Goal: Task Accomplishment & Management: Use online tool/utility

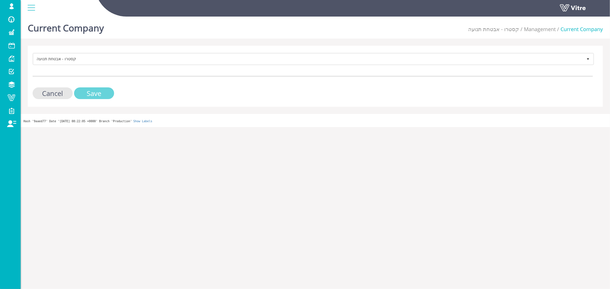
click at [89, 93] on input "Save" at bounding box center [94, 93] width 40 height 12
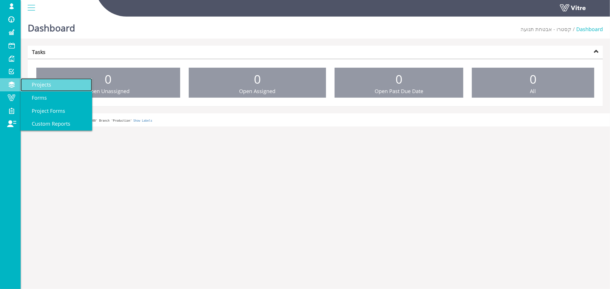
click at [44, 86] on span "Projects" at bounding box center [38, 84] width 26 height 7
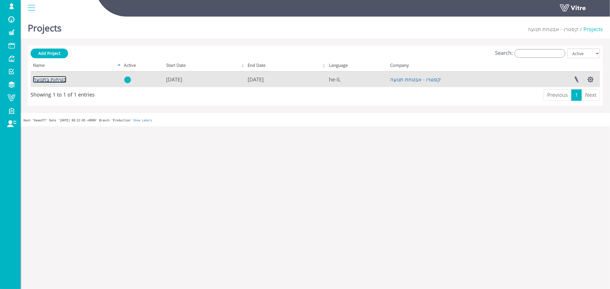
click at [45, 79] on link "בטיחות בתנועה" at bounding box center [49, 79] width 33 height 7
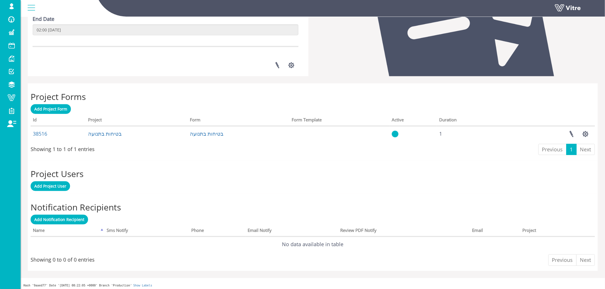
scroll to position [164, 0]
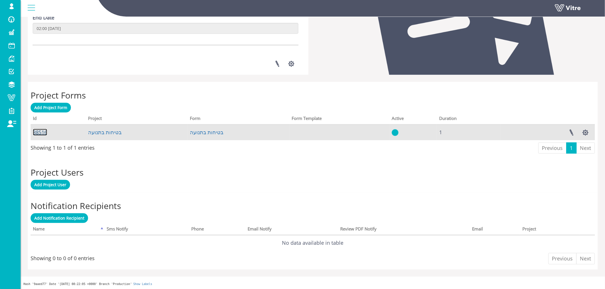
click at [45, 131] on link "38516" at bounding box center [40, 132] width 14 height 7
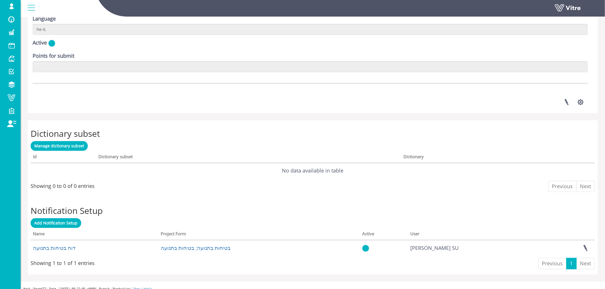
scroll to position [757, 0]
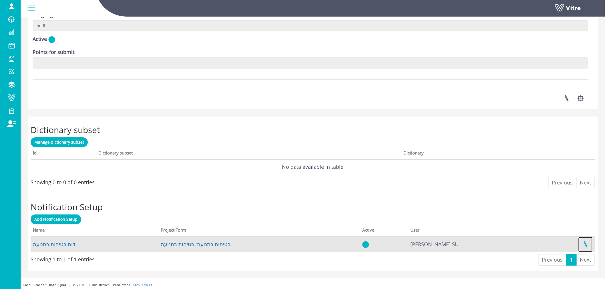
click at [586, 243] on link at bounding box center [585, 244] width 14 height 15
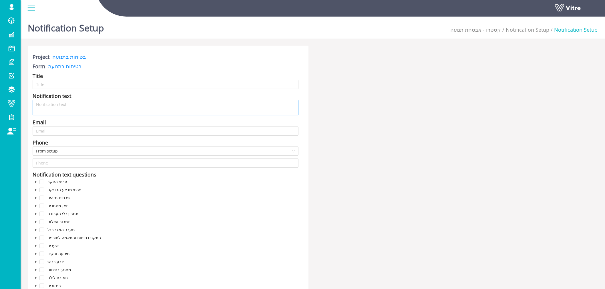
type input "דוח בטיחות בתנועה"
type textarea "דוח בטיחות בתנועה עבור"
type input "tlv@kastros.co.il;shay@kastros.co.il;d-h@eli-kastro.com;hagie@kastros.co.il"
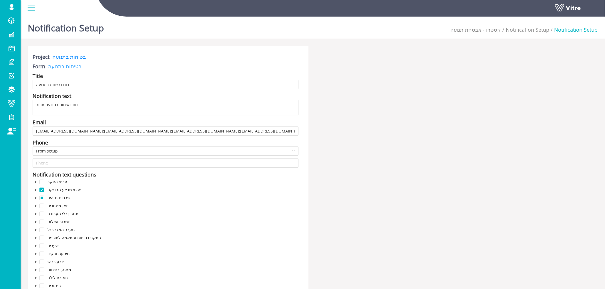
click at [64, 67] on link "בטיחות בתנועה" at bounding box center [63, 66] width 36 height 7
click at [66, 56] on link "בטיחות בתנועה" at bounding box center [67, 56] width 36 height 7
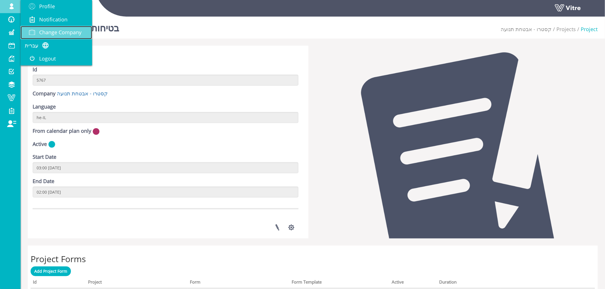
click at [49, 31] on span "Change Company" at bounding box center [60, 32] width 42 height 7
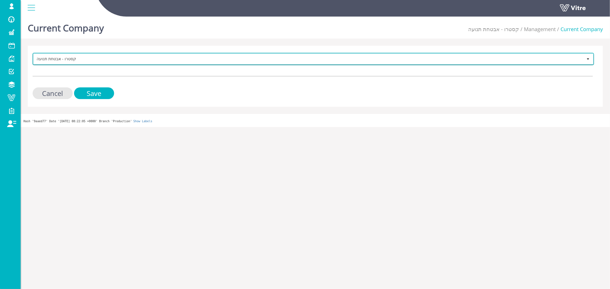
click at [130, 61] on span "קסטרו - אבטחת תנועה" at bounding box center [307, 59] width 549 height 10
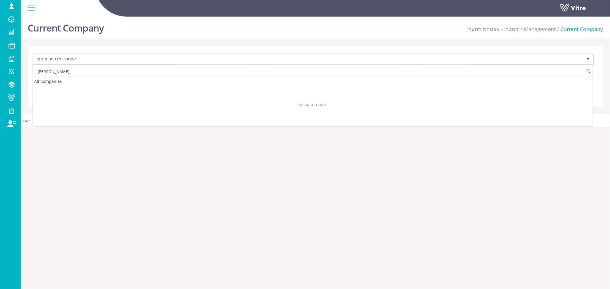
type input "[PERSON_NAME]"
click at [104, 73] on input "מירי" at bounding box center [312, 71] width 559 height 11
type input "ב"
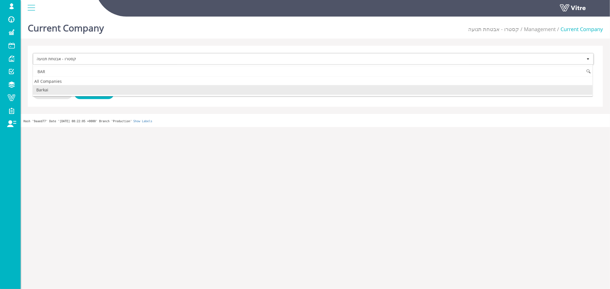
click at [49, 89] on li "Barkai" at bounding box center [312, 90] width 559 height 10
type input "BAR"
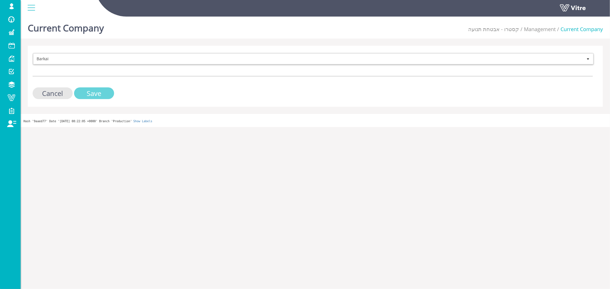
click at [101, 92] on input "Save" at bounding box center [94, 93] width 40 height 12
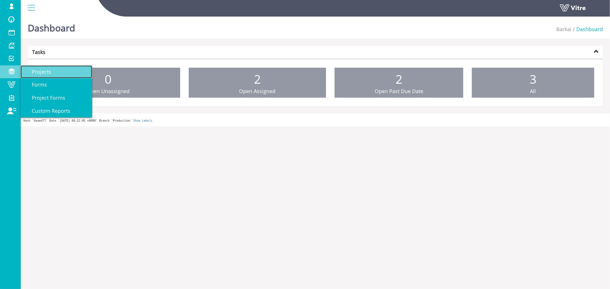
click at [46, 72] on span "Projects" at bounding box center [38, 71] width 26 height 7
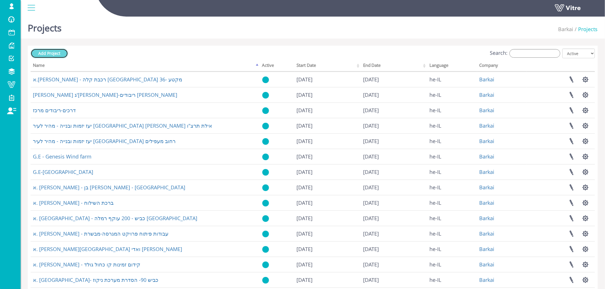
click at [47, 56] on link "Add Project" at bounding box center [49, 54] width 37 height 10
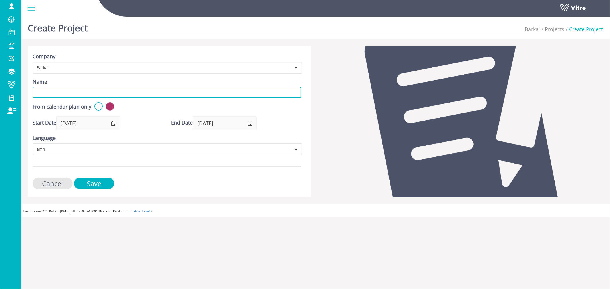
click at [121, 91] on input "Name" at bounding box center [167, 92] width 268 height 11
type input "P"
type input "p"
type input "Project #1"
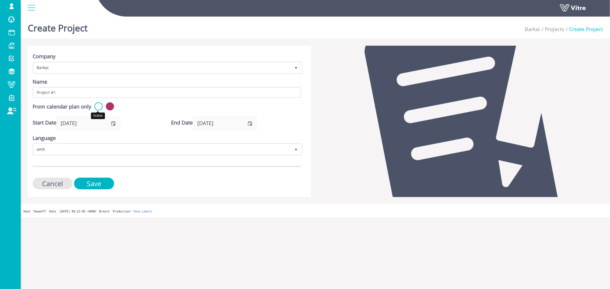
click at [96, 106] on label at bounding box center [98, 106] width 8 height 8
click at [0, 0] on input "radio" at bounding box center [0, 0] width 0 height 0
click at [110, 106] on label at bounding box center [110, 106] width 8 height 8
click at [0, 0] on input "radio" at bounding box center [0, 0] width 0 height 0
click at [249, 123] on span "select" at bounding box center [250, 123] width 5 height 5
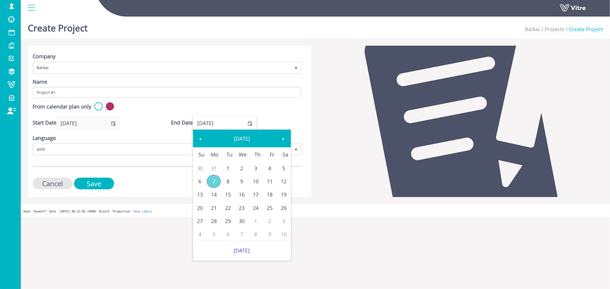
drag, startPoint x: 225, startPoint y: 121, endPoint x: 219, endPoint y: 121, distance: 6.0
click at [219, 121] on input "[DATE]" at bounding box center [218, 123] width 50 height 13
type input "[DATE]"
click at [279, 113] on form "Company Barkai 201 Name Project #1 From calendar plan only Start Date [DATE] En…" at bounding box center [167, 121] width 268 height 137
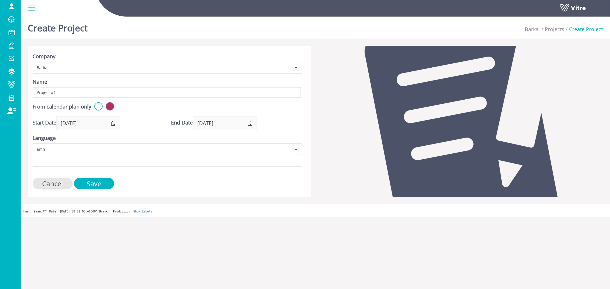
click at [122, 124] on div "Start Date 07/09/2025" at bounding box center [98, 123] width 130 height 14
click at [149, 126] on div "Start Date 07/09/2025" at bounding box center [98, 123] width 130 height 14
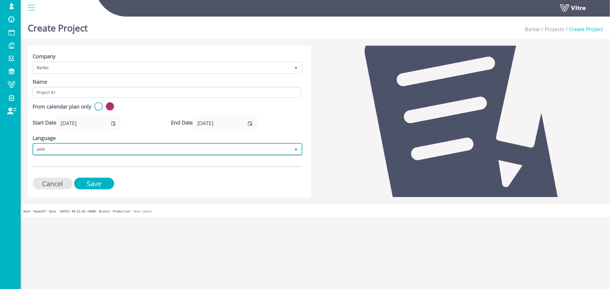
click at [129, 145] on span "amh" at bounding box center [162, 149] width 258 height 10
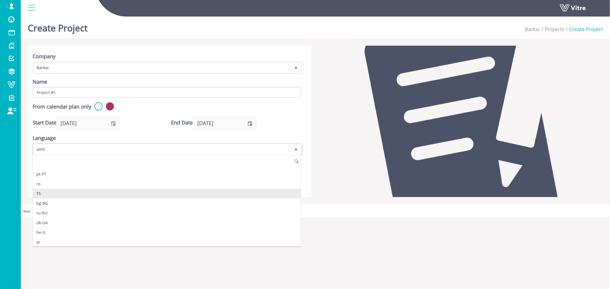
scroll to position [117, 0]
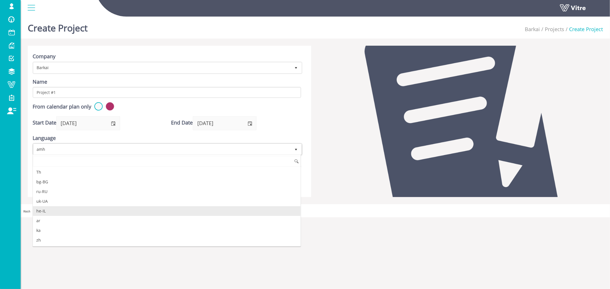
click at [70, 216] on li "he-IL" at bounding box center [167, 211] width 268 height 10
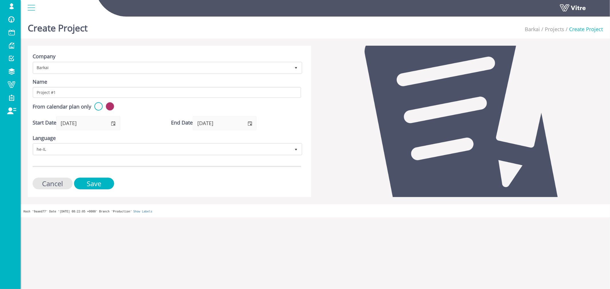
click at [176, 175] on form "Company Barkai 201 Name Project #1 From calendar plan only Start Date 07/09/202…" at bounding box center [167, 121] width 268 height 137
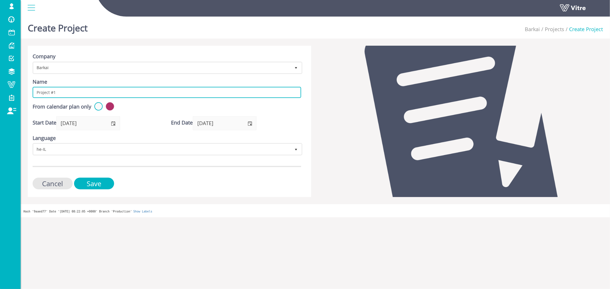
click at [64, 91] on input "Project #1" at bounding box center [167, 92] width 268 height 11
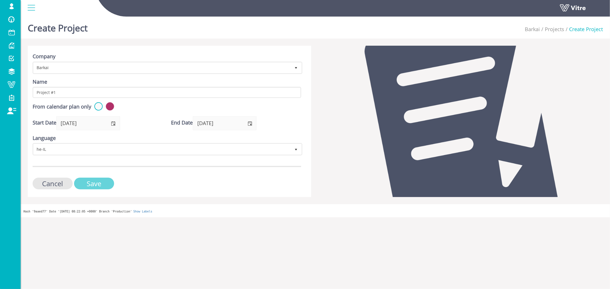
click at [98, 183] on input "Save" at bounding box center [94, 184] width 40 height 12
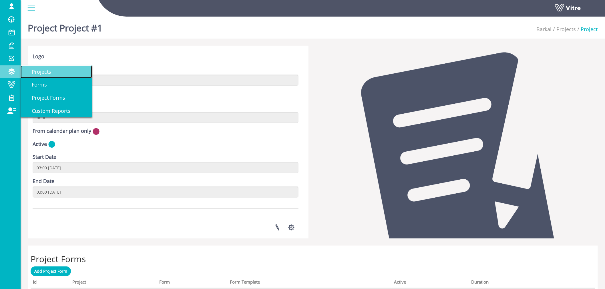
click at [41, 73] on span "Projects" at bounding box center [38, 71] width 26 height 7
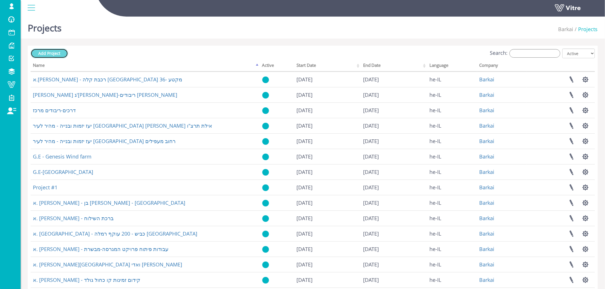
click at [53, 53] on span "Add Project" at bounding box center [49, 53] width 22 height 5
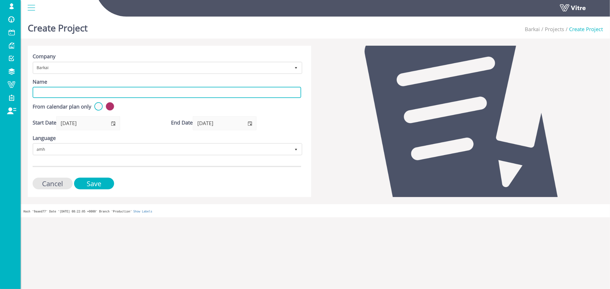
click at [108, 91] on input "Name" at bounding box center [167, 92] width 268 height 11
paste input "Project #1"
type input "Project #2"
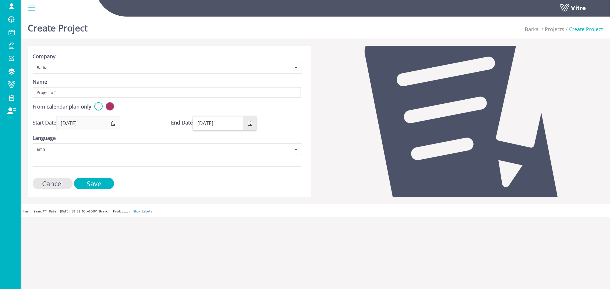
drag, startPoint x: 227, startPoint y: 124, endPoint x: 218, endPoint y: 121, distance: 9.4
click at [218, 121] on input "07/09/2026" at bounding box center [218, 123] width 50 height 13
type input "07/09/2030"
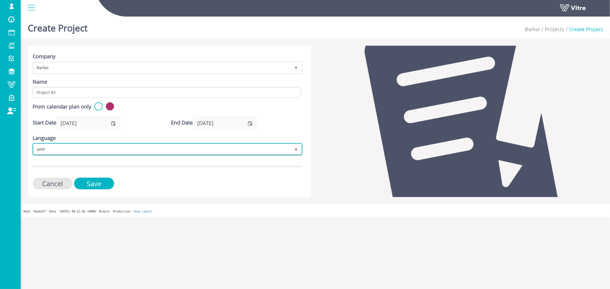
click at [200, 146] on span "amh" at bounding box center [162, 149] width 258 height 10
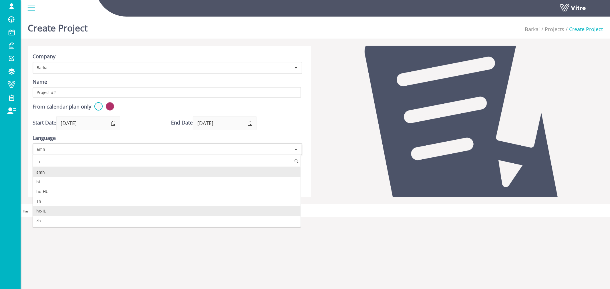
click at [44, 210] on li "he-IL" at bounding box center [167, 211] width 268 height 10
type input "h"
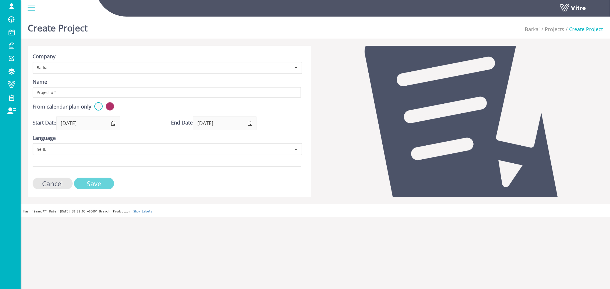
click at [103, 183] on input "Save" at bounding box center [94, 184] width 40 height 12
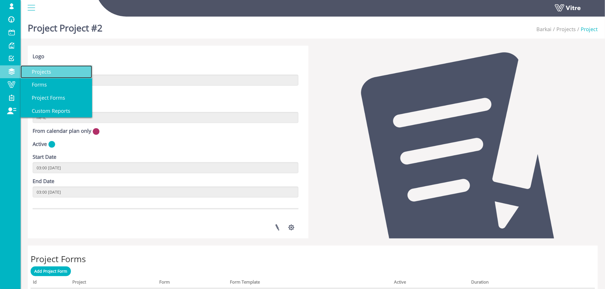
click at [45, 70] on span "Projects" at bounding box center [38, 71] width 26 height 7
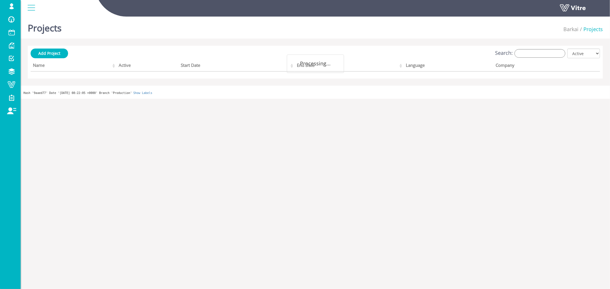
click at [68, 56] on div "Search: All Active Not Active" at bounding box center [315, 54] width 569 height 11
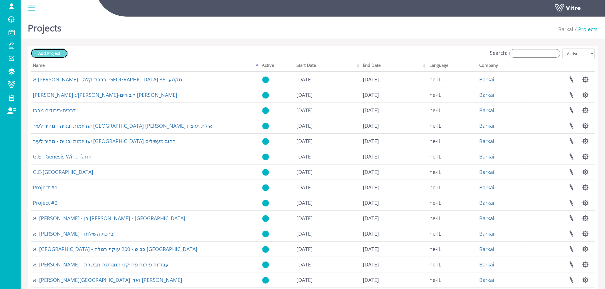
click at [56, 53] on span "Add Project" at bounding box center [49, 53] width 22 height 5
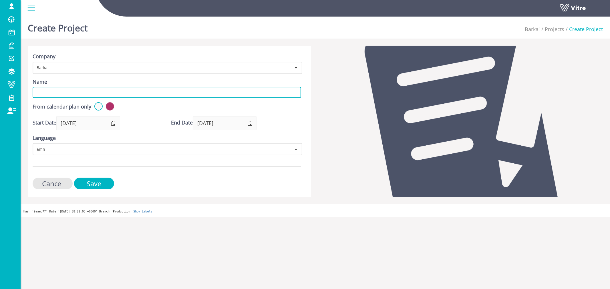
click at [118, 88] on input "Name" at bounding box center [167, 92] width 268 height 11
paste input "Project #1"
type input "Project #3"
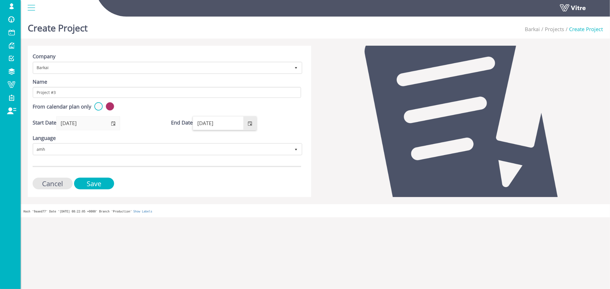
drag, startPoint x: 226, startPoint y: 119, endPoint x: 219, endPoint y: 119, distance: 6.9
click at [219, 119] on input "[DATE]" at bounding box center [218, 123] width 50 height 13
type input "[DATE]"
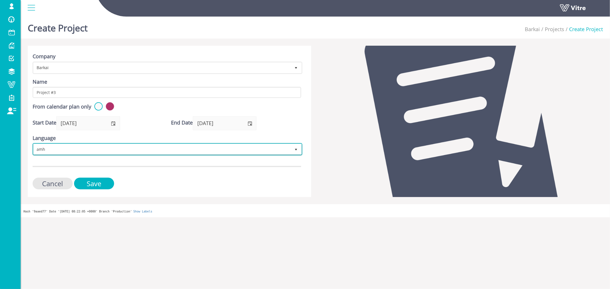
click at [201, 148] on span "amh" at bounding box center [162, 149] width 258 height 10
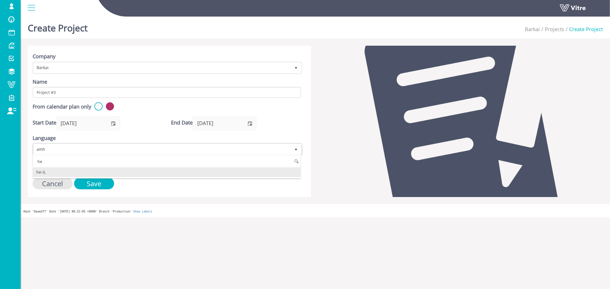
click at [57, 172] on li "he-IL" at bounding box center [167, 173] width 268 height 10
type input "he"
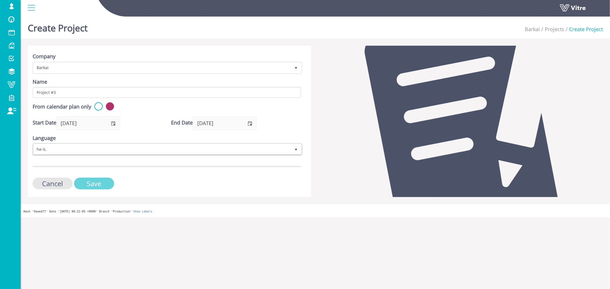
click at [102, 183] on input "Save" at bounding box center [94, 184] width 40 height 12
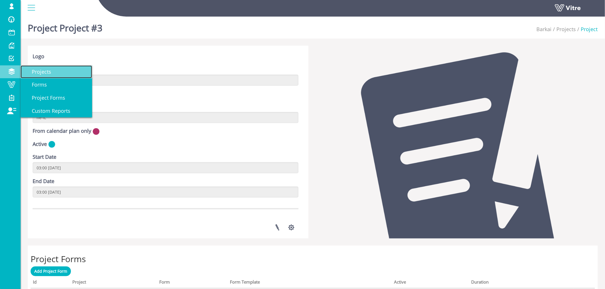
drag, startPoint x: 35, startPoint y: 71, endPoint x: 42, endPoint y: 72, distance: 7.2
click at [35, 71] on span "Projects" at bounding box center [38, 71] width 26 height 7
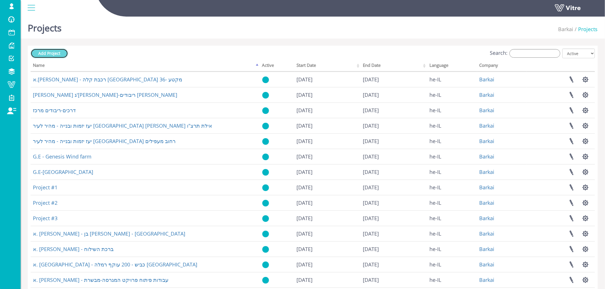
click at [56, 55] on span "Add Project" at bounding box center [49, 53] width 22 height 5
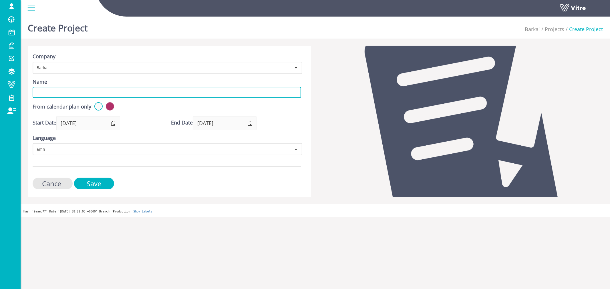
click at [55, 91] on input "Name" at bounding box center [167, 92] width 268 height 11
paste input "Project #1"
type input "Project #4"
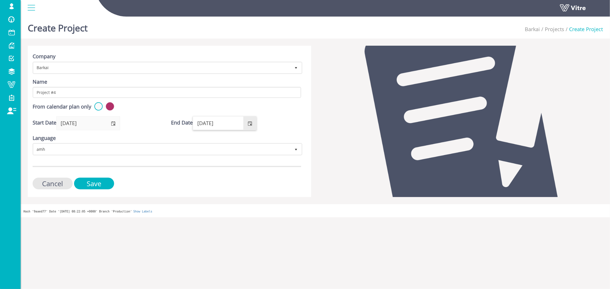
drag, startPoint x: 225, startPoint y: 124, endPoint x: 219, endPoint y: 123, distance: 6.1
click at [219, 123] on input "07/09/2026" at bounding box center [218, 123] width 50 height 13
type input "[DATE]"
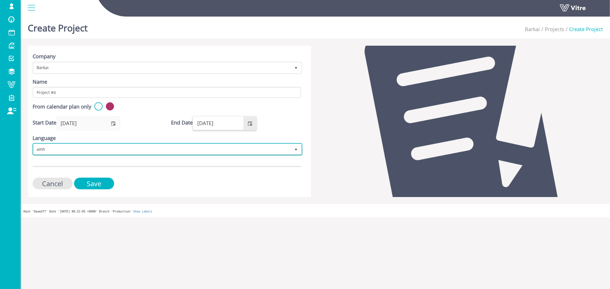
click at [213, 149] on span "amh" at bounding box center [162, 149] width 258 height 10
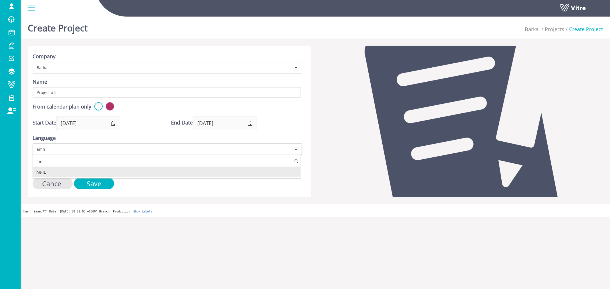
click at [175, 170] on li "he-IL" at bounding box center [167, 173] width 268 height 10
type input "he"
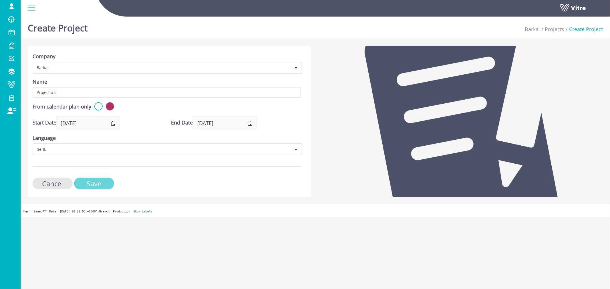
click at [107, 181] on input "Save" at bounding box center [94, 184] width 40 height 12
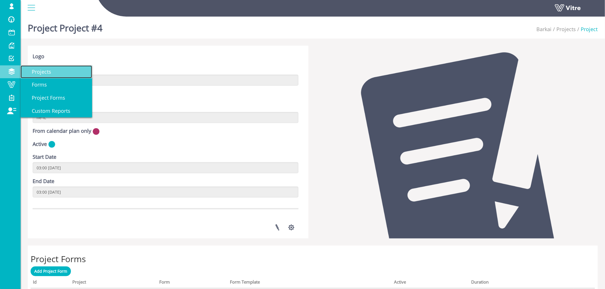
click at [44, 71] on span "Projects" at bounding box center [38, 71] width 26 height 7
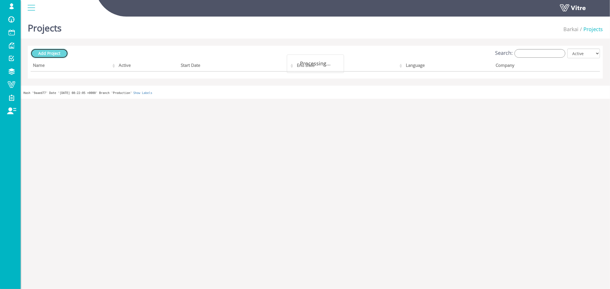
click at [59, 52] on span "Add Project" at bounding box center [49, 53] width 22 height 5
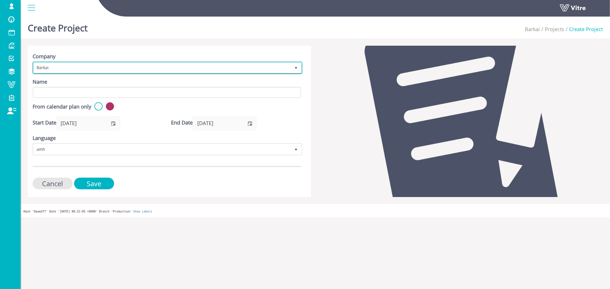
click at [85, 71] on span "Barkai" at bounding box center [162, 68] width 258 height 10
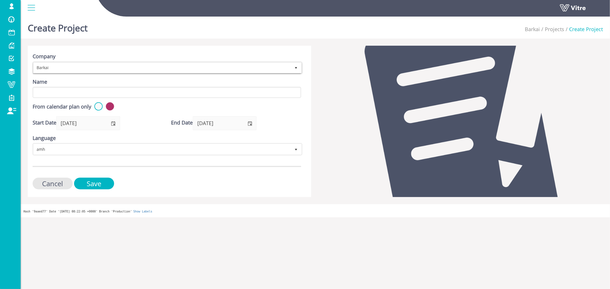
click at [142, 48] on div "Company Barkai 201 Name From calendar plan only Start Date [DATE] End Date [DAT…" at bounding box center [169, 122] width 283 height 152
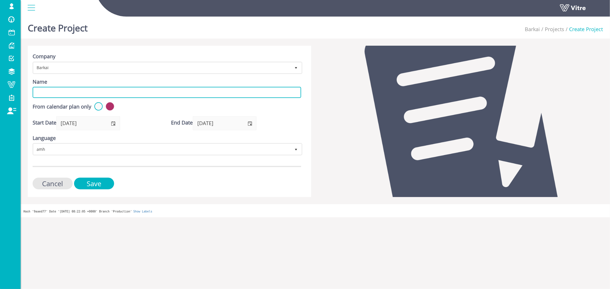
click at [93, 97] on input "Name" at bounding box center [167, 92] width 268 height 11
paste input "Project #1"
drag, startPoint x: 91, startPoint y: 94, endPoint x: 53, endPoint y: 92, distance: 38.4
click at [53, 92] on input "Project #1" at bounding box center [167, 92] width 268 height 11
type input "Project #5"
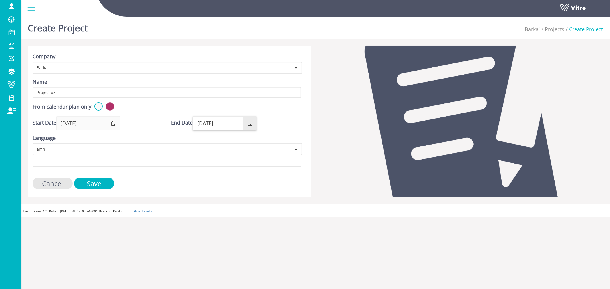
click at [229, 123] on input "[DATE]" at bounding box center [218, 123] width 50 height 13
drag, startPoint x: 226, startPoint y: 123, endPoint x: 218, endPoint y: 123, distance: 8.0
click at [218, 123] on input "07/09/2026" at bounding box center [218, 123] width 50 height 13
type input "07/09/2030"
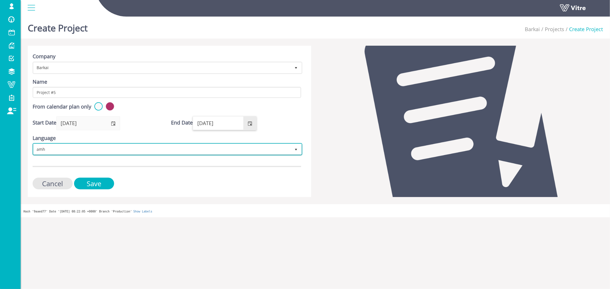
click at [196, 151] on span "amh" at bounding box center [162, 149] width 258 height 10
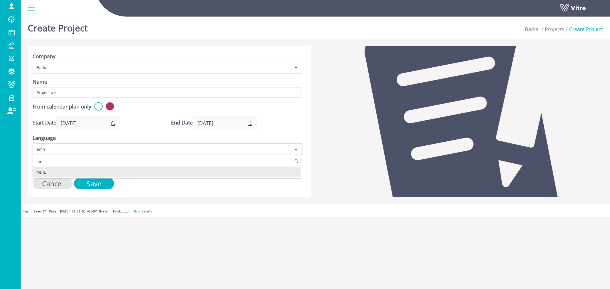
click at [61, 172] on li "he-IL" at bounding box center [167, 173] width 268 height 10
type input "he"
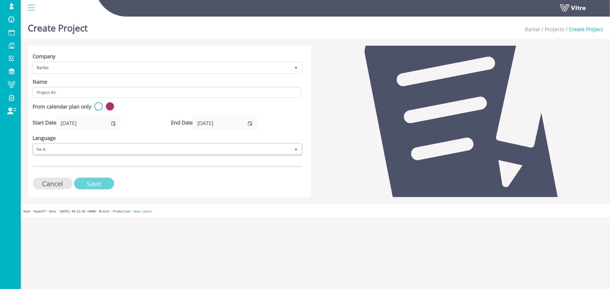
click at [101, 179] on input "Save" at bounding box center [94, 184] width 40 height 12
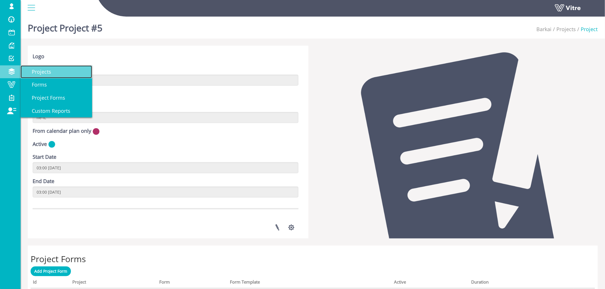
click at [42, 73] on span "Projects" at bounding box center [38, 71] width 26 height 7
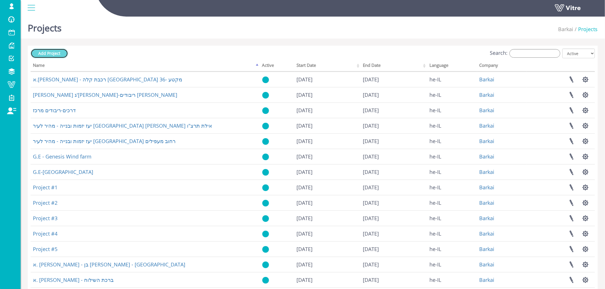
click at [58, 55] on span "Add Project" at bounding box center [49, 53] width 22 height 5
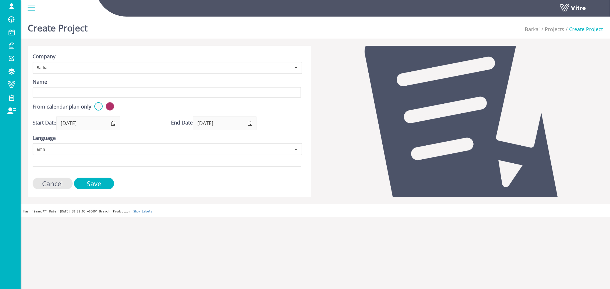
drag, startPoint x: 68, startPoint y: 98, endPoint x: 68, endPoint y: 95, distance: 3.1
click at [68, 97] on form "Company Barkai 201 Name From calendar plan only Start Date [DATE] End Date [DAT…" at bounding box center [167, 121] width 268 height 137
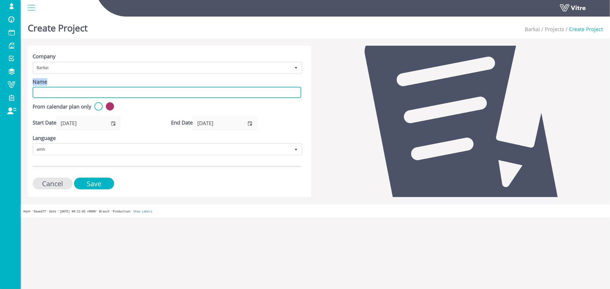
click at [69, 93] on input "Name" at bounding box center [167, 92] width 268 height 11
paste input "Project #1"
drag, startPoint x: 69, startPoint y: 93, endPoint x: 52, endPoint y: 93, distance: 16.3
click at [52, 93] on input "Project #1" at bounding box center [167, 92] width 268 height 11
type input "Project #6"
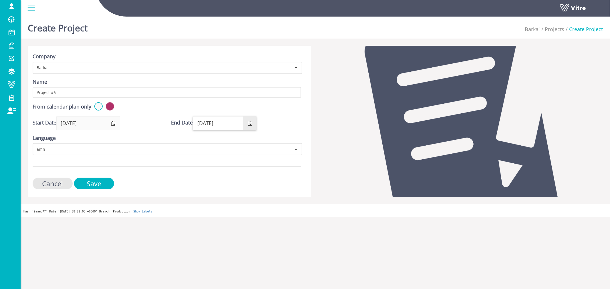
drag, startPoint x: 228, startPoint y: 124, endPoint x: 219, endPoint y: 123, distance: 9.2
click at [219, 123] on input "07/09/2026" at bounding box center [218, 123] width 50 height 13
type input "07/09/2030"
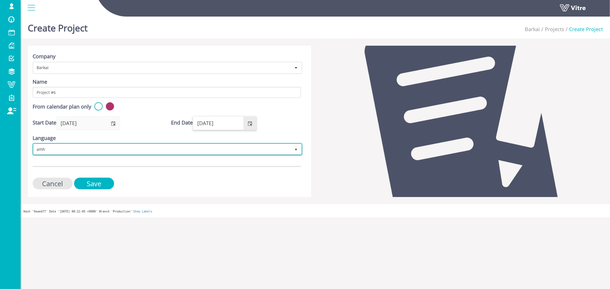
click at [117, 149] on span "amh" at bounding box center [162, 149] width 258 height 10
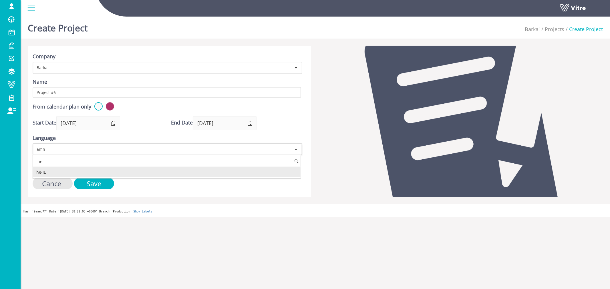
click at [43, 172] on li "he-IL" at bounding box center [167, 173] width 268 height 10
type input "he"
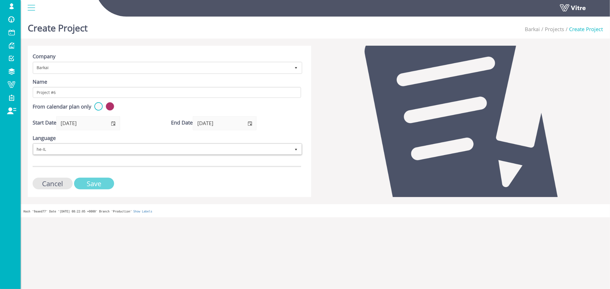
click at [93, 179] on input "Save" at bounding box center [94, 184] width 40 height 12
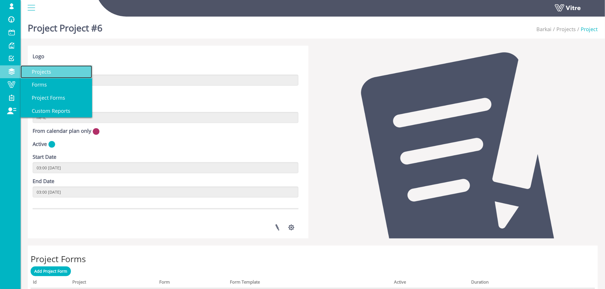
click at [60, 72] on link "Projects" at bounding box center [56, 71] width 71 height 13
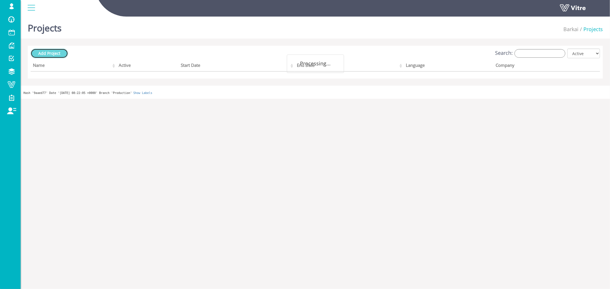
click at [57, 54] on span "Add Project" at bounding box center [49, 53] width 22 height 5
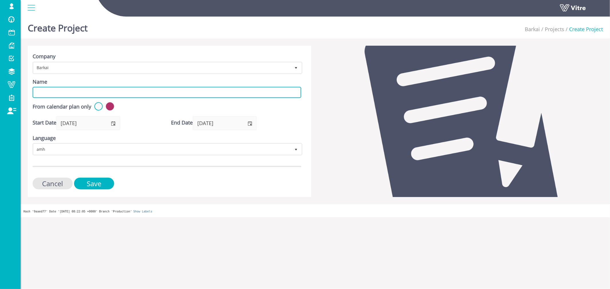
click at [94, 91] on input "Name" at bounding box center [167, 92] width 268 height 11
paste input "Project #1"
drag, startPoint x: 73, startPoint y: 92, endPoint x: 53, endPoint y: 90, distance: 20.6
click at [53, 90] on input "Project #1" at bounding box center [167, 92] width 268 height 11
type input "Project #7"
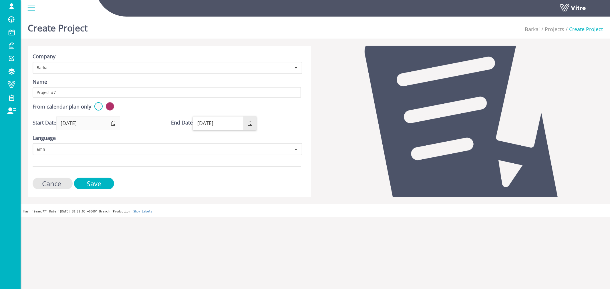
drag, startPoint x: 226, startPoint y: 124, endPoint x: 219, endPoint y: 124, distance: 7.2
click at [219, 124] on input "07/09/2026" at bounding box center [218, 123] width 50 height 13
type input "[DATE]"
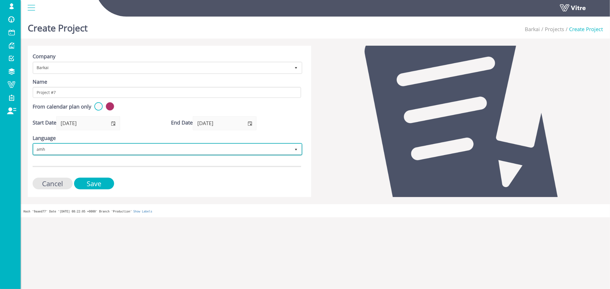
click at [90, 147] on span "amh" at bounding box center [162, 149] width 258 height 10
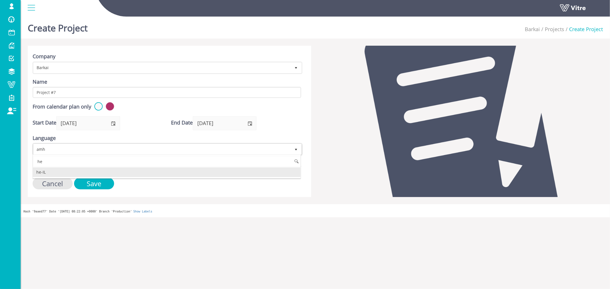
click at [56, 170] on li "he-IL" at bounding box center [167, 173] width 268 height 10
type input "he"
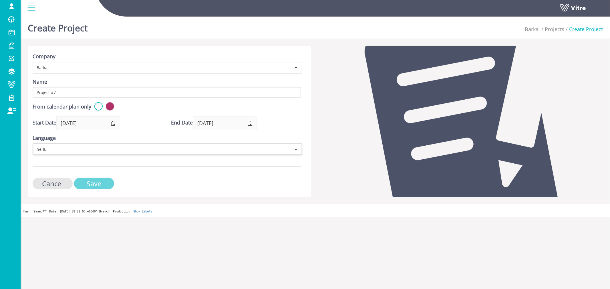
click at [106, 184] on input "Save" at bounding box center [94, 184] width 40 height 12
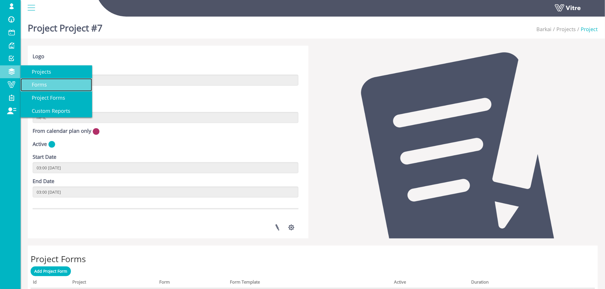
click at [33, 83] on span "Forms" at bounding box center [36, 84] width 22 height 7
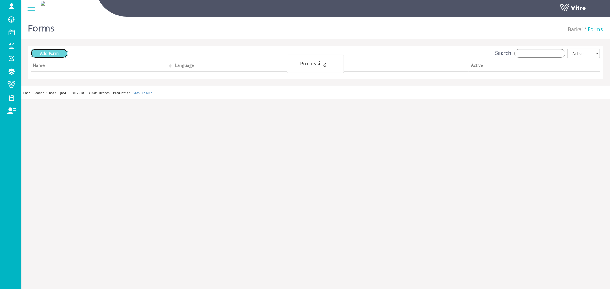
click at [61, 54] on link "Add Form" at bounding box center [49, 54] width 37 height 10
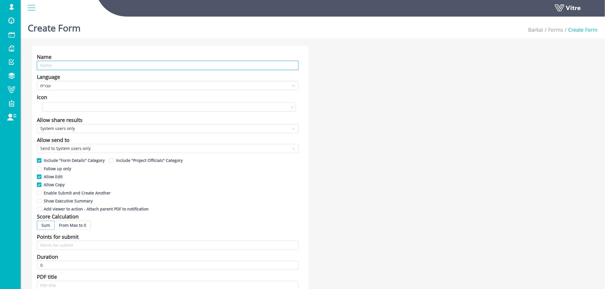
click at [83, 67] on input "text" at bounding box center [168, 65] width 262 height 9
paste input "Project #1"
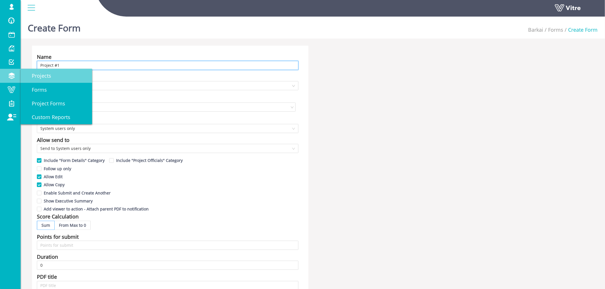
type input "Project #1"
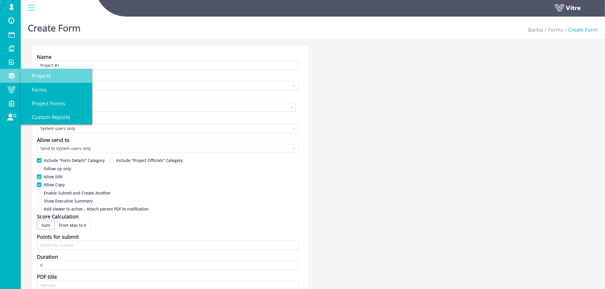
click at [46, 75] on span "Projects" at bounding box center [38, 75] width 26 height 7
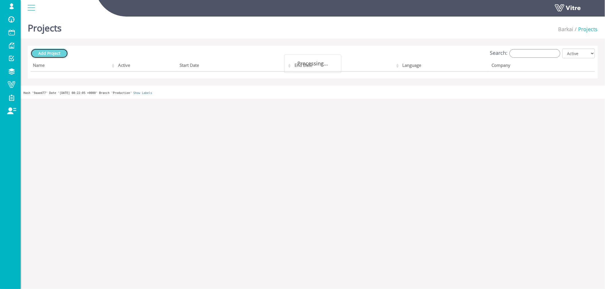
click at [60, 53] on span "Add Project" at bounding box center [49, 53] width 22 height 5
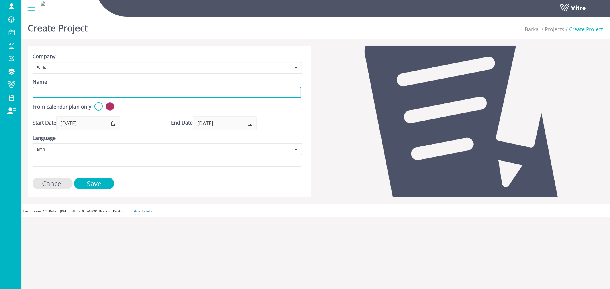
click at [90, 90] on input "Name" at bounding box center [167, 92] width 268 height 11
paste input "Project #1"
drag, startPoint x: 74, startPoint y: 92, endPoint x: 53, endPoint y: 90, distance: 20.4
click at [53, 90] on input "Project #1" at bounding box center [167, 92] width 268 height 11
type input "Project #8"
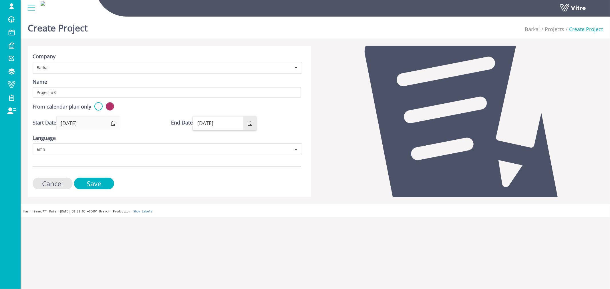
click at [219, 122] on input "07/09/2026" at bounding box center [218, 123] width 50 height 13
type input "[DATE]"
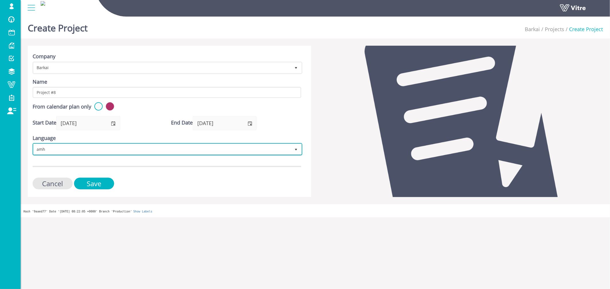
click at [176, 145] on span "amh" at bounding box center [162, 149] width 258 height 10
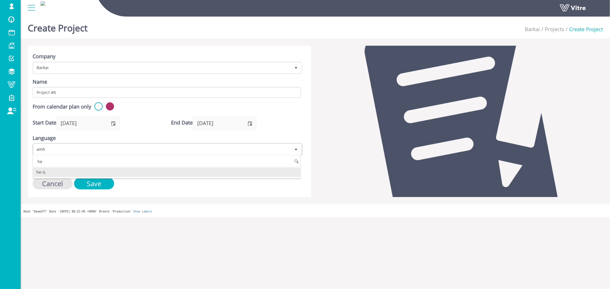
click at [104, 170] on li "he-IL" at bounding box center [167, 173] width 268 height 10
type input "he"
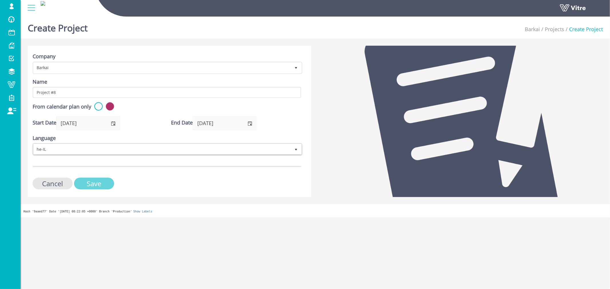
click at [92, 184] on input "Save" at bounding box center [94, 184] width 40 height 12
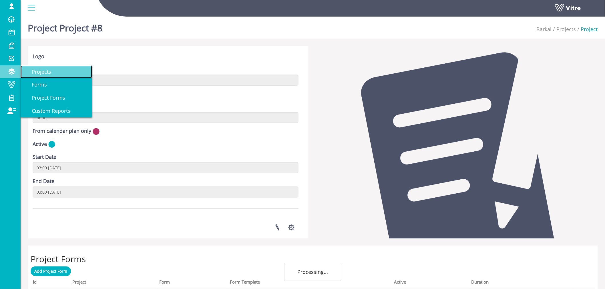
click at [43, 74] on span "Projects" at bounding box center [38, 71] width 26 height 7
click at [60, 69] on link "Projects" at bounding box center [56, 71] width 71 height 13
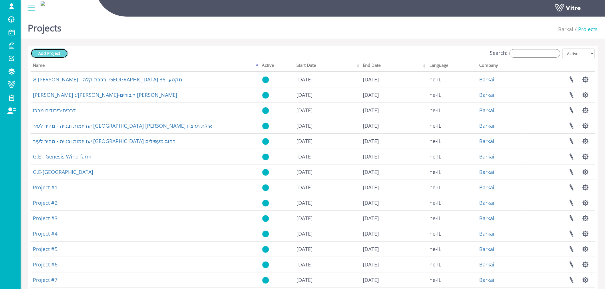
click at [55, 55] on span "Add Project" at bounding box center [49, 53] width 22 height 5
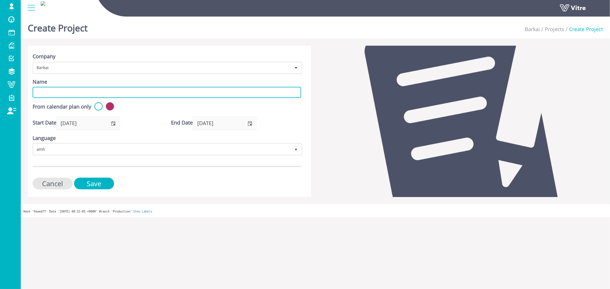
click at [120, 94] on input "Name" at bounding box center [167, 92] width 268 height 11
paste input "Project #1"
click at [252, 121] on span "select" at bounding box center [249, 123] width 13 height 13
type input "Project #9"
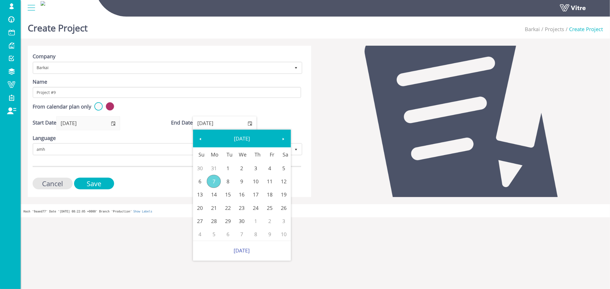
click at [279, 112] on form "Company Barkai 201 Name Project #9 From calendar plan only Start Date [DATE] En…" at bounding box center [167, 121] width 268 height 137
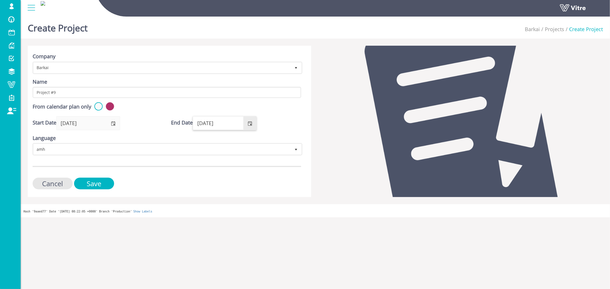
drag, startPoint x: 226, startPoint y: 123, endPoint x: 218, endPoint y: 123, distance: 8.0
click at [218, 123] on input "[DATE]" at bounding box center [218, 123] width 50 height 13
type input "[DATE]"
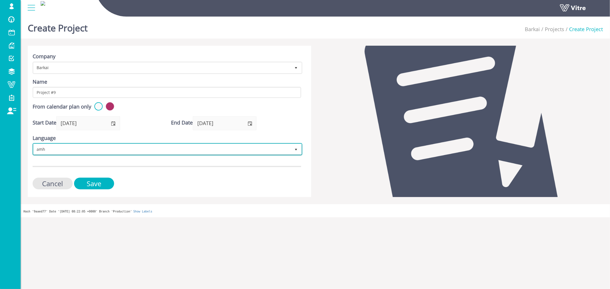
click at [207, 148] on span "amh" at bounding box center [162, 149] width 258 height 10
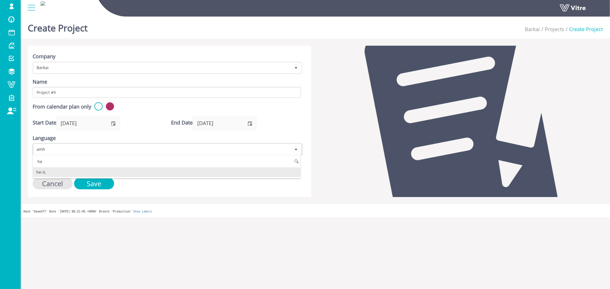
click at [53, 171] on li "he-IL" at bounding box center [167, 173] width 268 height 10
type input "he"
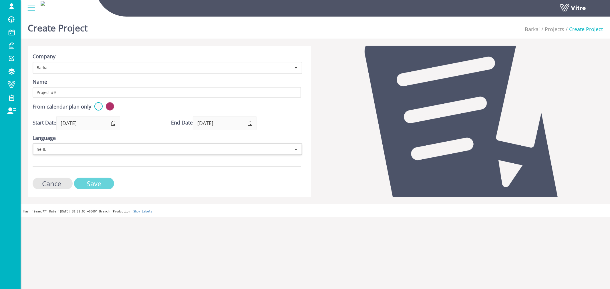
click at [98, 182] on input "Save" at bounding box center [94, 184] width 40 height 12
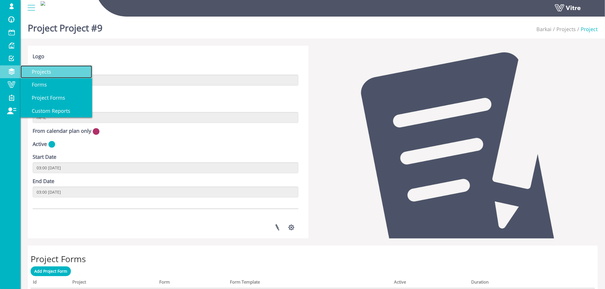
click at [52, 69] on link "Projects" at bounding box center [56, 71] width 71 height 13
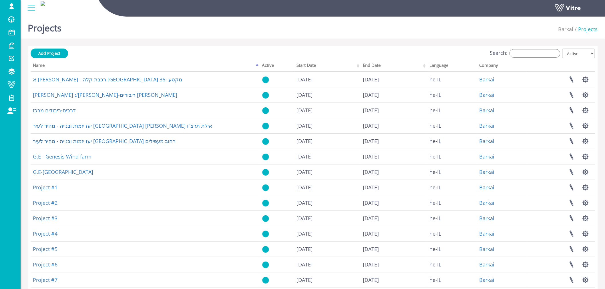
click at [53, 48] on div "Add Project Search: All Active Not Active Processing... Name Active Start Date …" at bounding box center [313, 184] width 570 height 276
click at [54, 52] on span "Add Project" at bounding box center [49, 53] width 22 height 5
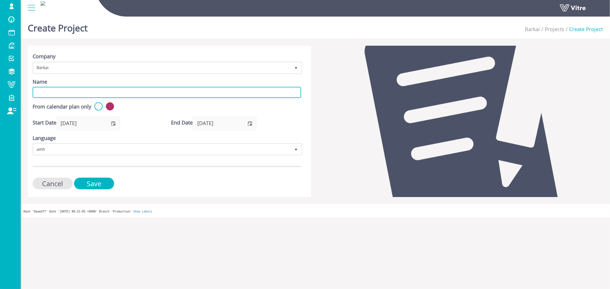
click at [138, 87] on input "Name" at bounding box center [167, 92] width 268 height 11
paste input "Project #1"
type input "Project #10"
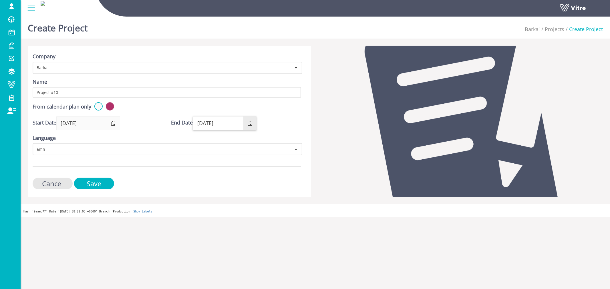
drag, startPoint x: 226, startPoint y: 123, endPoint x: 219, endPoint y: 121, distance: 7.9
click at [219, 121] on input "07/09/2026" at bounding box center [218, 123] width 50 height 13
type input "[DATE]"
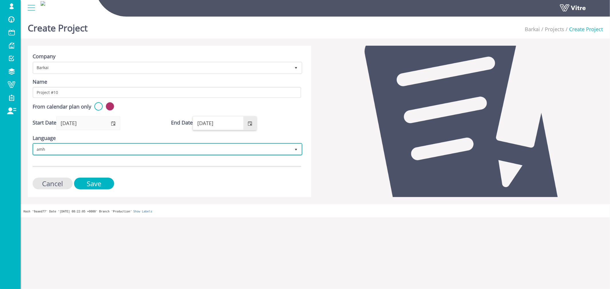
click at [176, 154] on span "amh" at bounding box center [162, 149] width 258 height 10
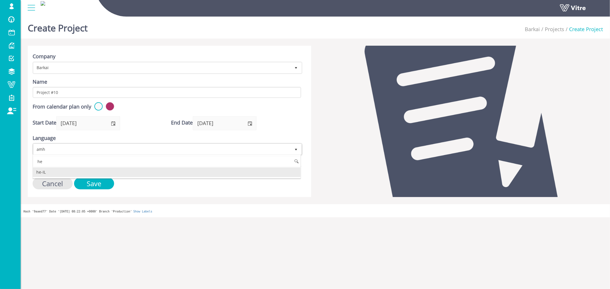
click at [55, 170] on li "he-IL" at bounding box center [167, 173] width 268 height 10
type input "he"
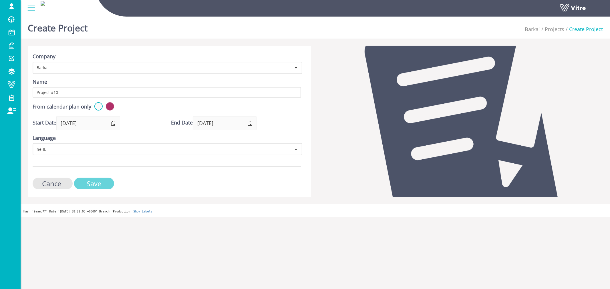
click at [102, 183] on input "Save" at bounding box center [94, 184] width 40 height 12
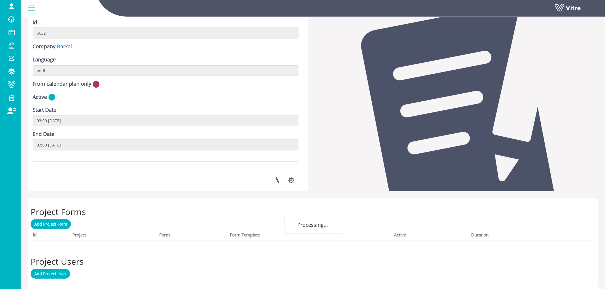
scroll to position [63, 0]
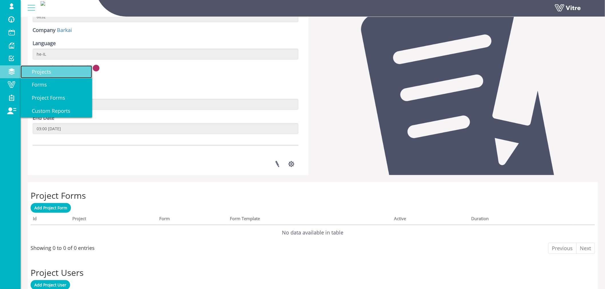
click at [44, 73] on span "Projects" at bounding box center [38, 71] width 26 height 7
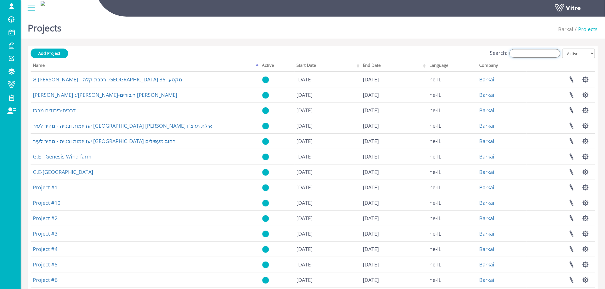
click at [552, 56] on input "Search:" at bounding box center [534, 53] width 51 height 9
paste input "Project #1"
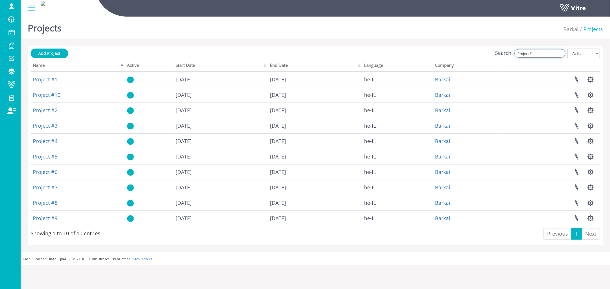
type input "Project #"
click at [133, 64] on th "Active" at bounding box center [149, 66] width 49 height 11
click at [129, 67] on th "Active" at bounding box center [149, 66] width 49 height 11
click at [123, 63] on th "Name" at bounding box center [78, 66] width 94 height 11
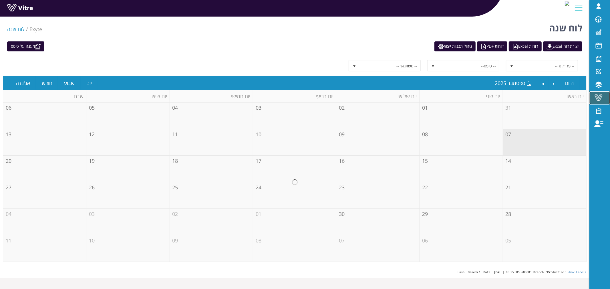
click at [598, 96] on span at bounding box center [598, 97] width 14 height 7
click at [599, 95] on span at bounding box center [598, 97] width 14 height 7
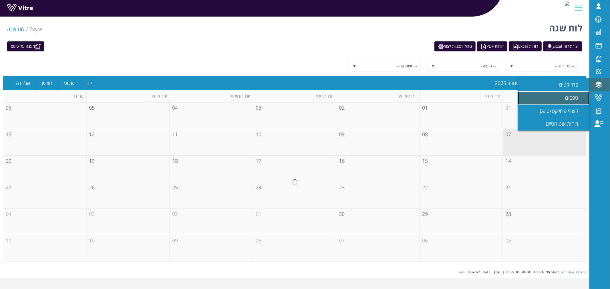
click at [576, 98] on span "טפסים" at bounding box center [575, 97] width 20 height 7
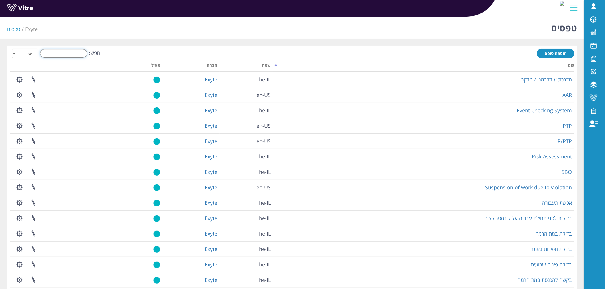
click at [71, 52] on input "חפש:" at bounding box center [63, 53] width 47 height 9
paste input "PTP For Subcontractor TI Solutions (Israel) Ltd. At Location CUB2"
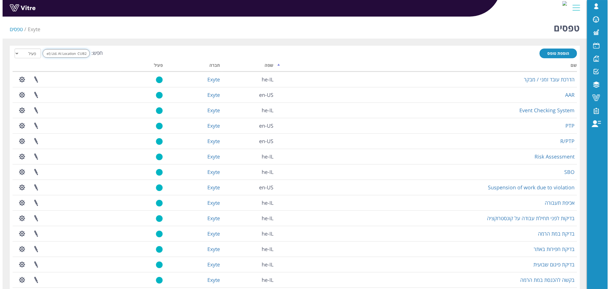
scroll to position [0, -63]
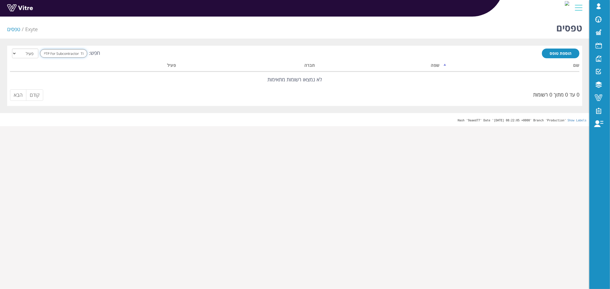
click at [53, 53] on input "PTP For Subcontractor TI Solutions (Israel) Ltd. At Location CUB2" at bounding box center [63, 53] width 47 height 9
drag, startPoint x: 50, startPoint y: 53, endPoint x: 115, endPoint y: 56, distance: 64.7
click at [115, 56] on div "חפש: PTP For Subcontractor TI Solutions (Israel) Ltd. At Location CUB2 הכל פעיל…" at bounding box center [294, 54] width 569 height 11
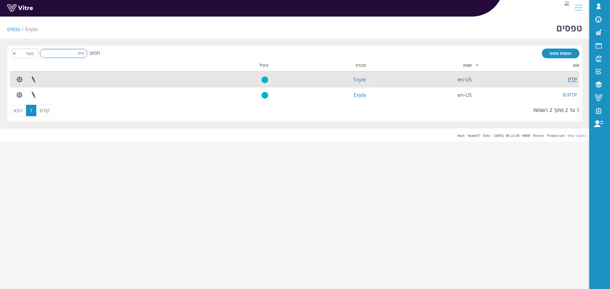
type input "PTP"
click at [572, 80] on link "PTP" at bounding box center [572, 79] width 9 height 7
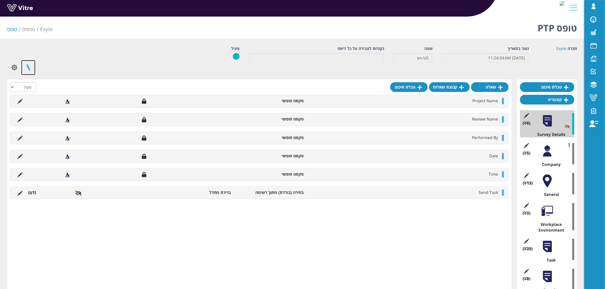
click at [31, 66] on link at bounding box center [28, 67] width 14 height 15
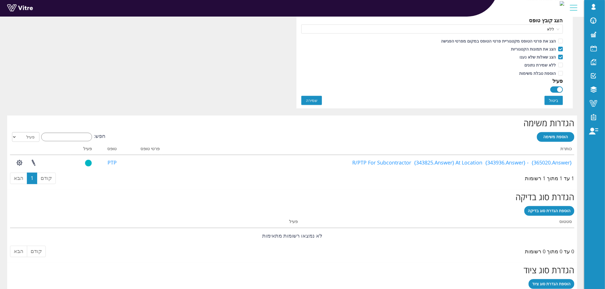
scroll to position [349, 0]
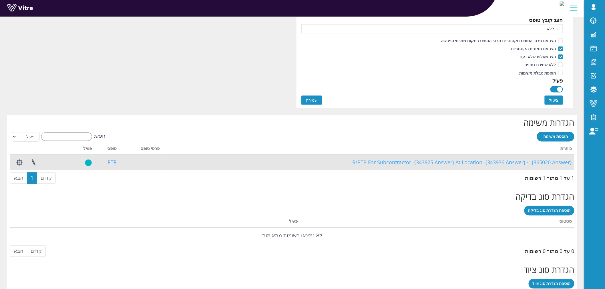
click at [445, 164] on link "R/PTP For Subcontractor {343825.Answer} At Location {343936.Answer} - {365020.A…" at bounding box center [462, 162] width 220 height 7
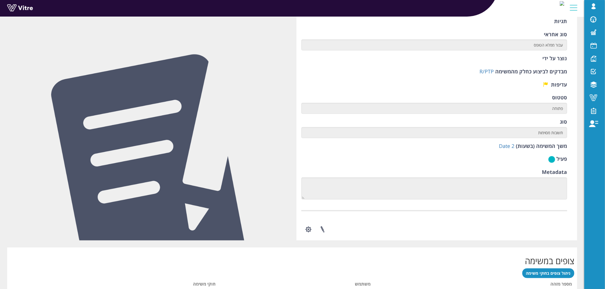
scroll to position [142, 0]
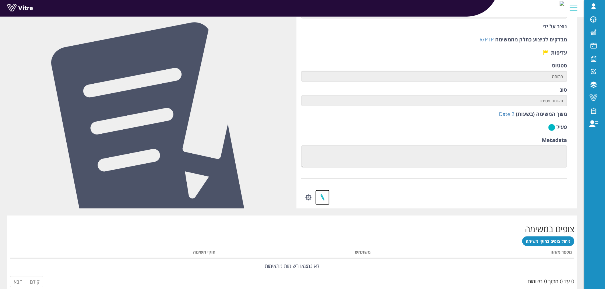
click at [325, 196] on link at bounding box center [322, 197] width 14 height 15
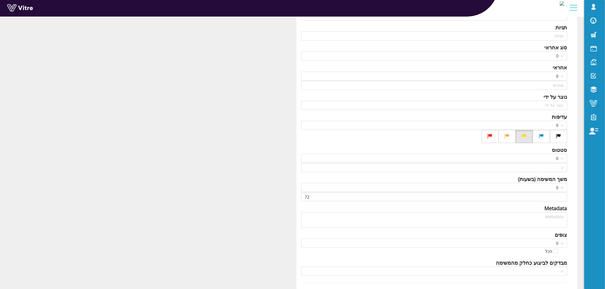
scroll to position [110, 0]
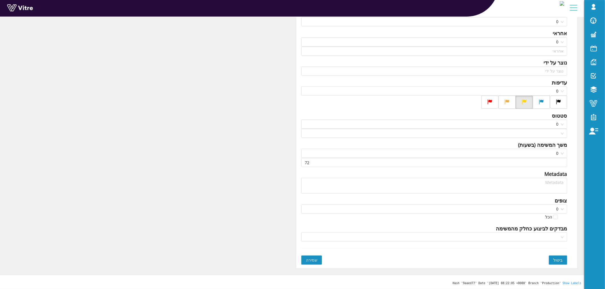
type input "Lishay Peled SU"
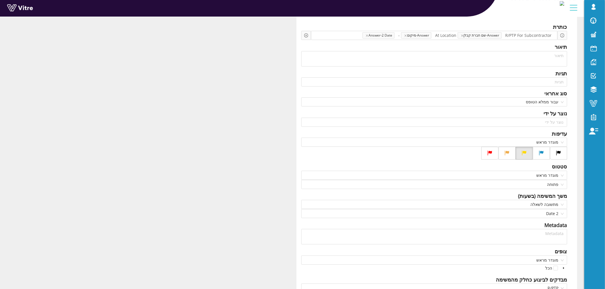
scroll to position [0, 0]
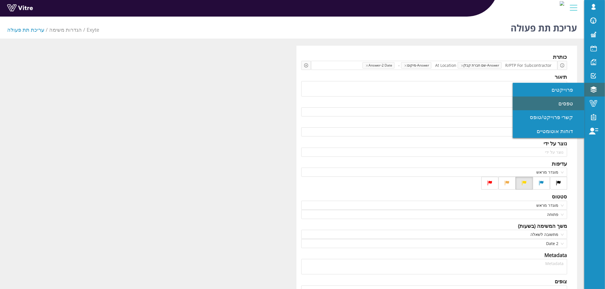
click at [570, 106] on span "טפסים" at bounding box center [569, 103] width 21 height 7
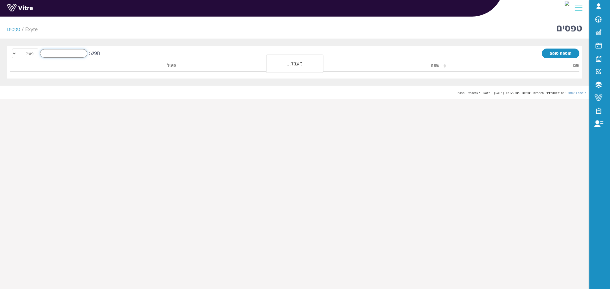
click at [75, 54] on input "חפש:" at bounding box center [63, 53] width 47 height 9
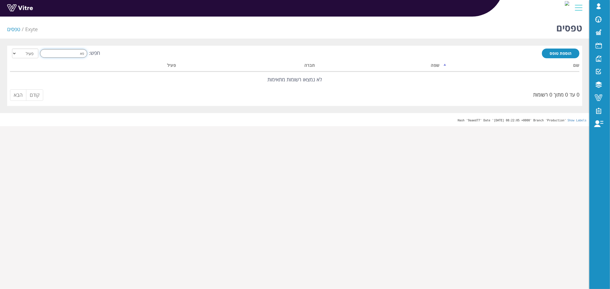
type input "פ"
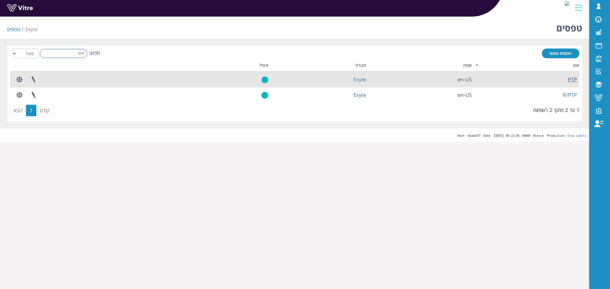
type input "PTP"
click at [575, 76] on link "PTP" at bounding box center [572, 79] width 9 height 7
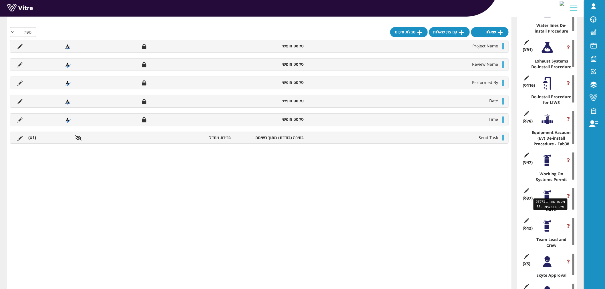
scroll to position [970, 0]
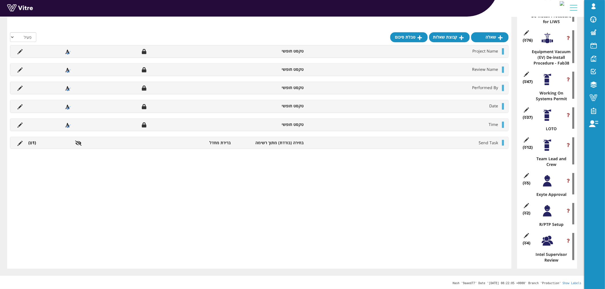
click at [550, 214] on div at bounding box center [547, 211] width 13 height 13
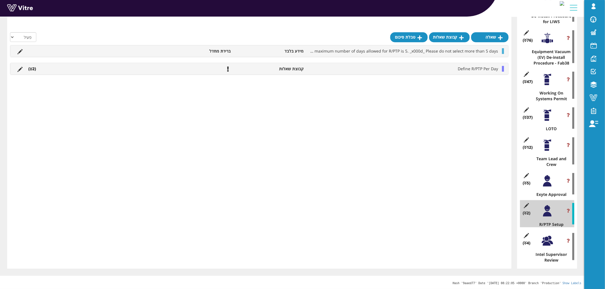
click at [548, 182] on div at bounding box center [547, 181] width 13 height 13
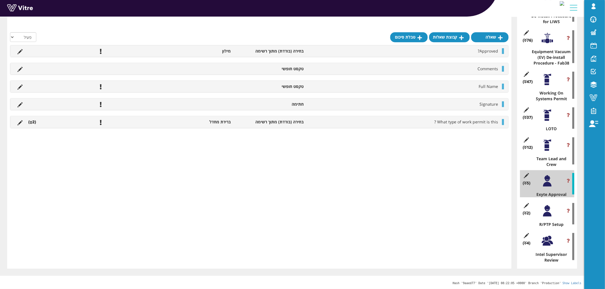
click at [550, 150] on div at bounding box center [547, 145] width 13 height 13
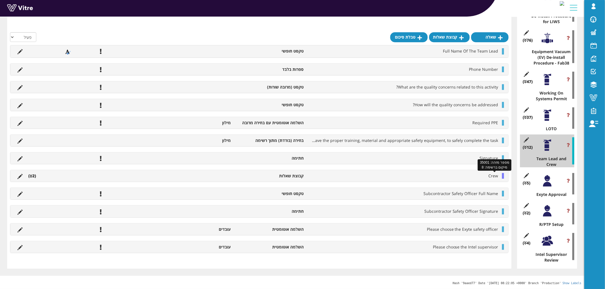
click at [495, 173] on span "Crew" at bounding box center [494, 175] width 10 height 5
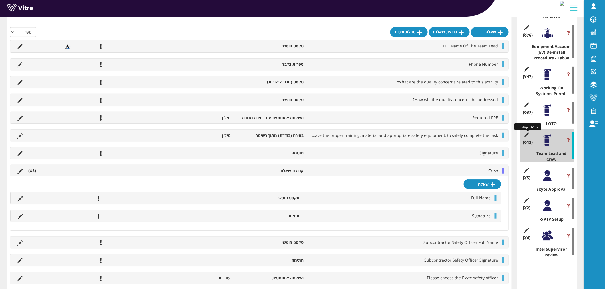
click at [525, 138] on icon at bounding box center [526, 134] width 7 height 5
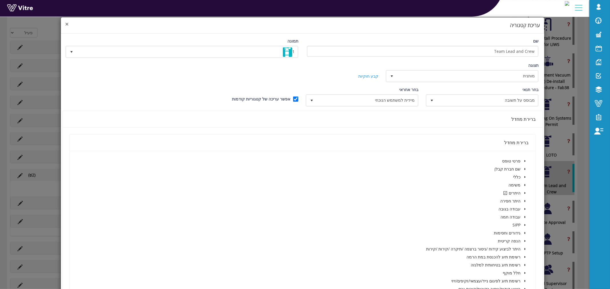
click at [69, 24] on span "×" at bounding box center [66, 24] width 3 height 8
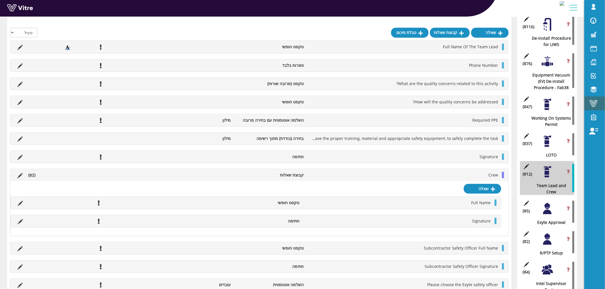
click at [593, 102] on span at bounding box center [593, 103] width 14 height 7
